Goal: Find specific fact: Find contact information

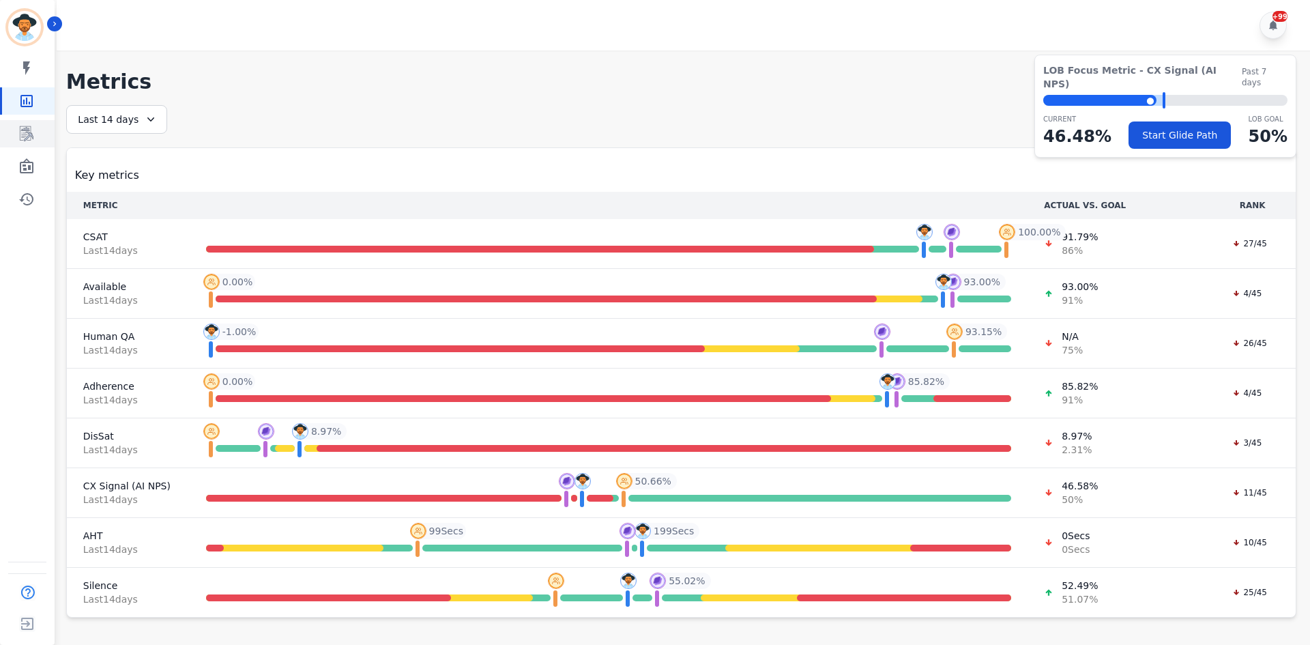
click at [25, 140] on icon "Sidebar" at bounding box center [27, 134] width 11 height 13
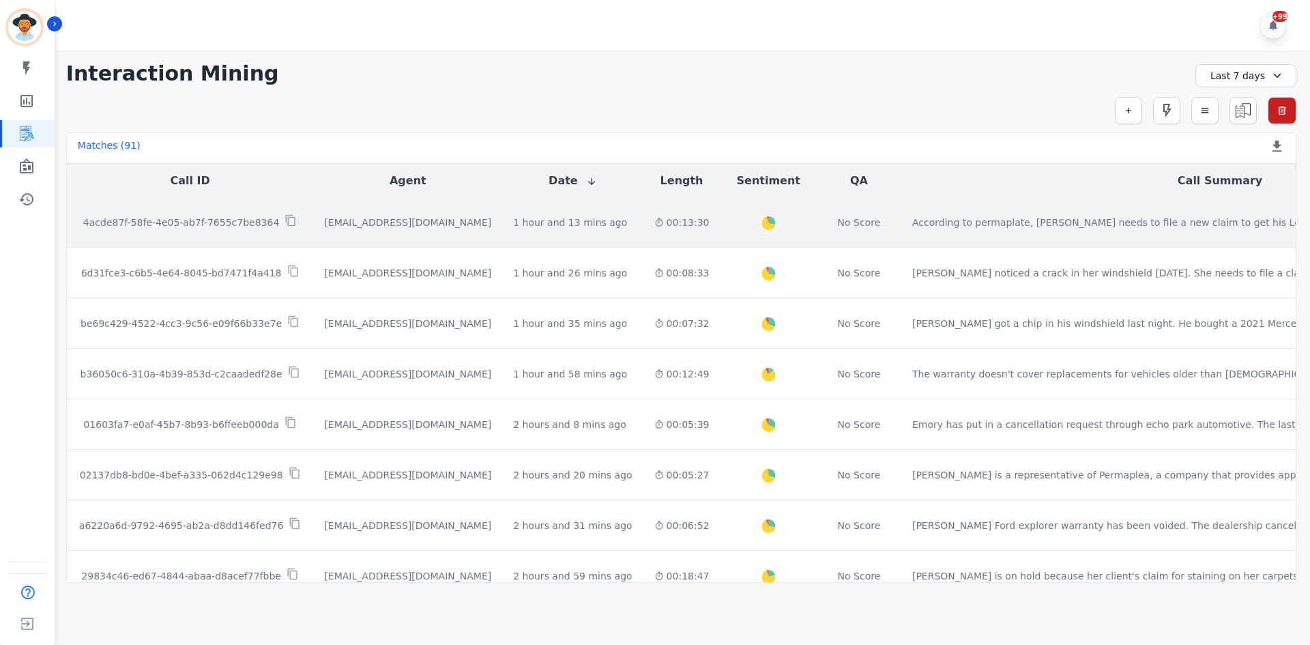
click at [942, 235] on td "According to permaplate, [PERSON_NAME] needs to file a new claim to get his Lex…" at bounding box center [1220, 222] width 637 height 51
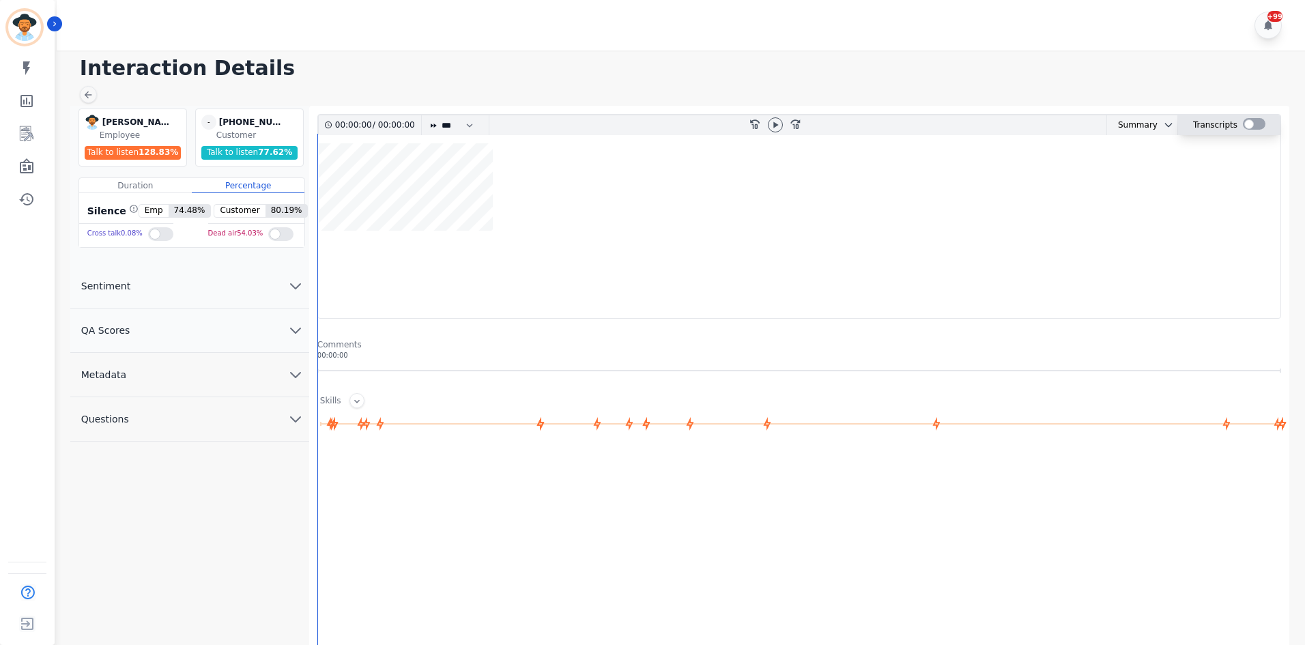
click at [1257, 120] on div at bounding box center [1254, 124] width 23 height 12
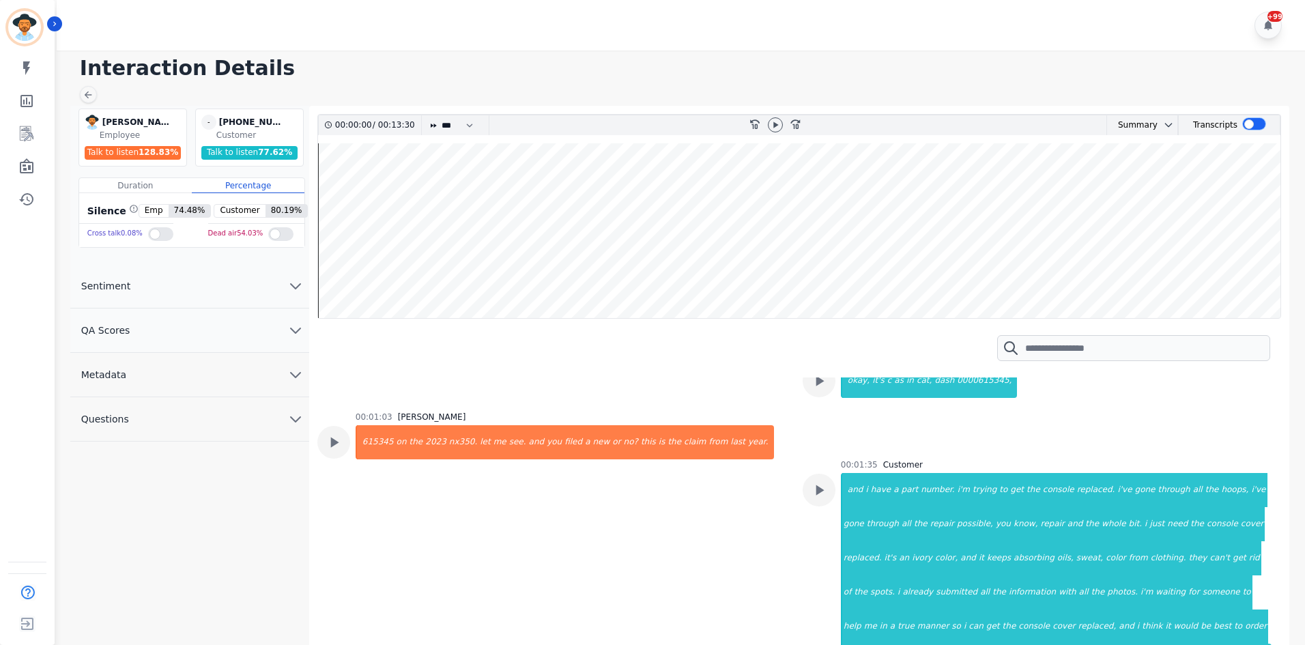
scroll to position [546, 0]
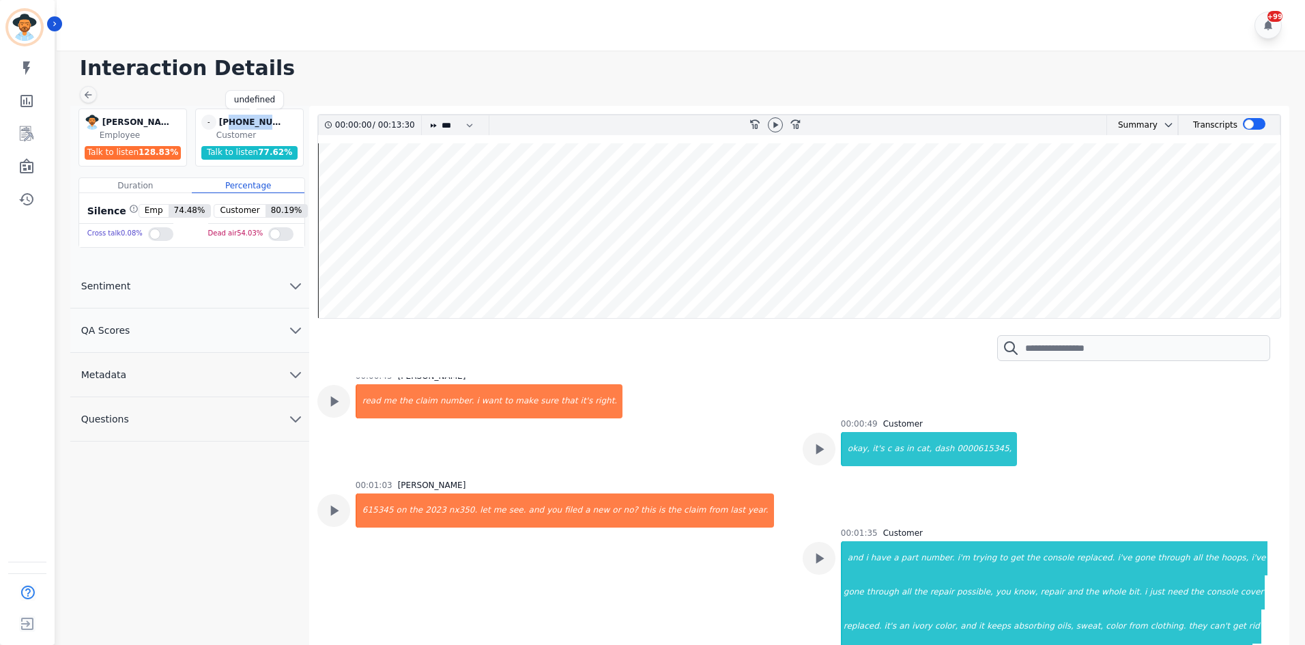
drag, startPoint x: 280, startPoint y: 121, endPoint x: 231, endPoint y: 117, distance: 49.3
click at [231, 117] on div "[PHONE_NUMBER]" at bounding box center [253, 122] width 68 height 15
copy div "5095994665"
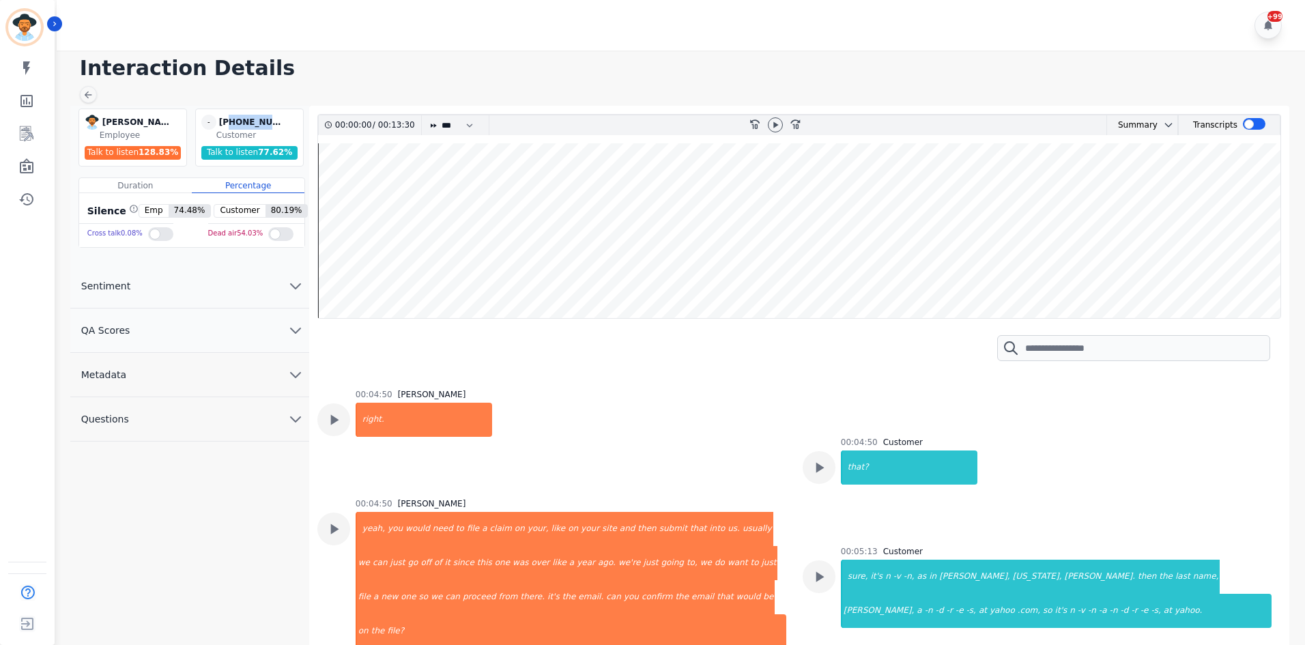
scroll to position [3003, 0]
